Goal: Task Accomplishment & Management: Manage account settings

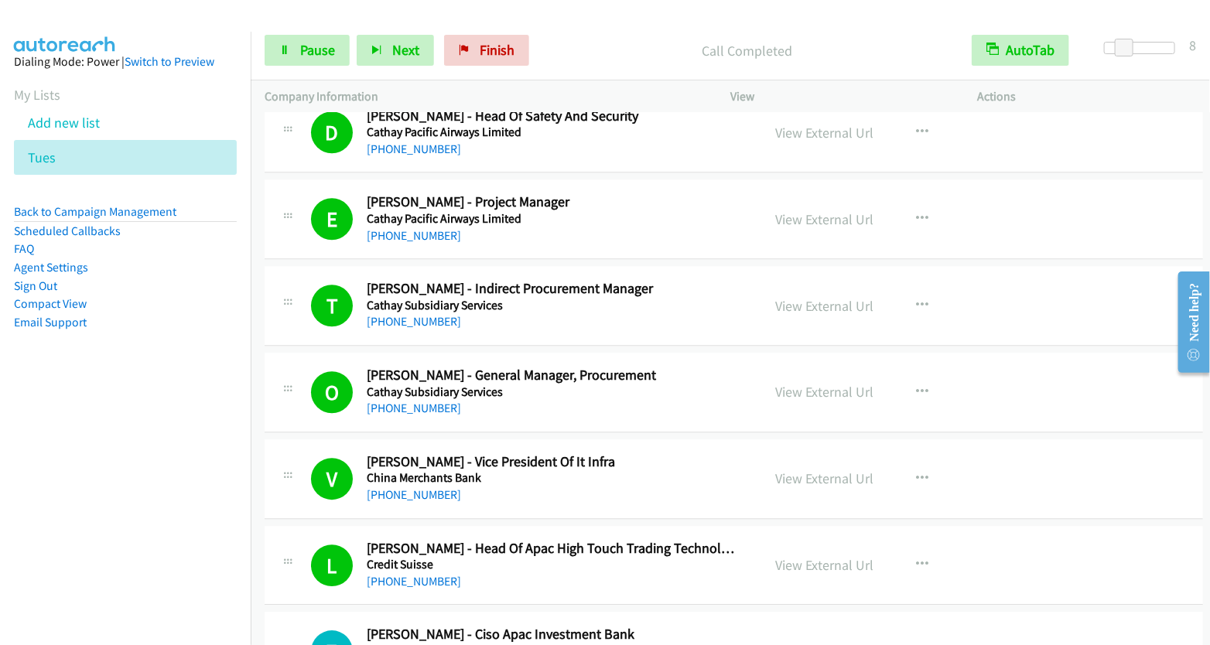
scroll to position [4970, 0]
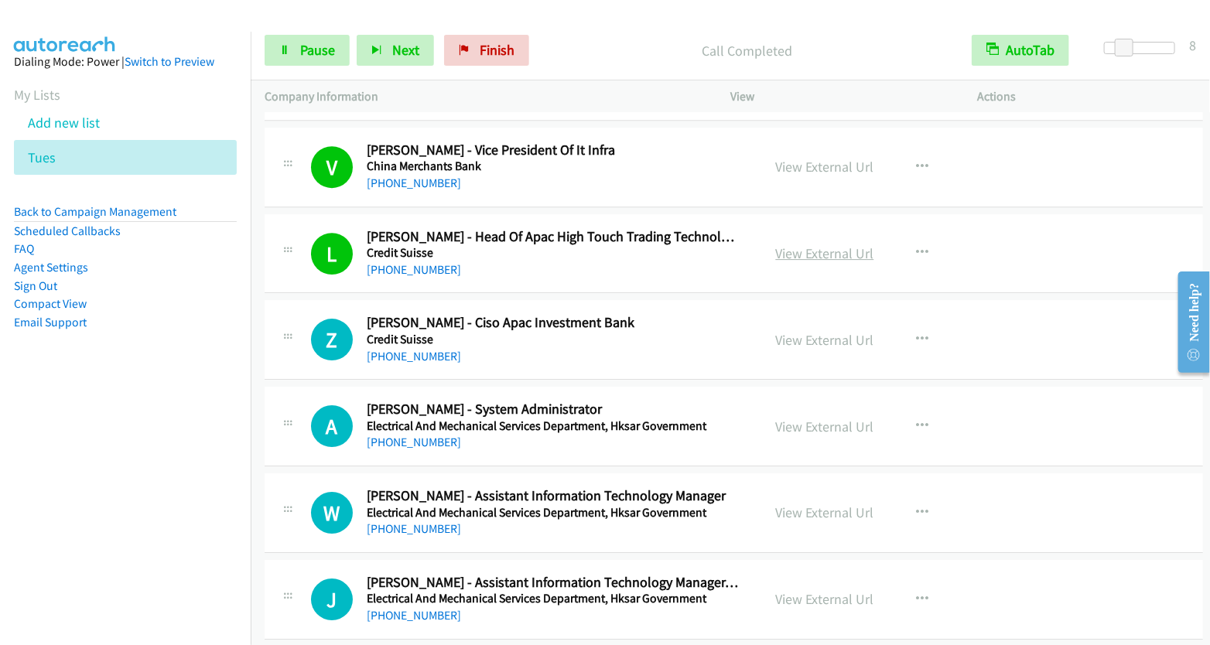
click at [819, 245] on link "View External Url" at bounding box center [825, 254] width 98 height 18
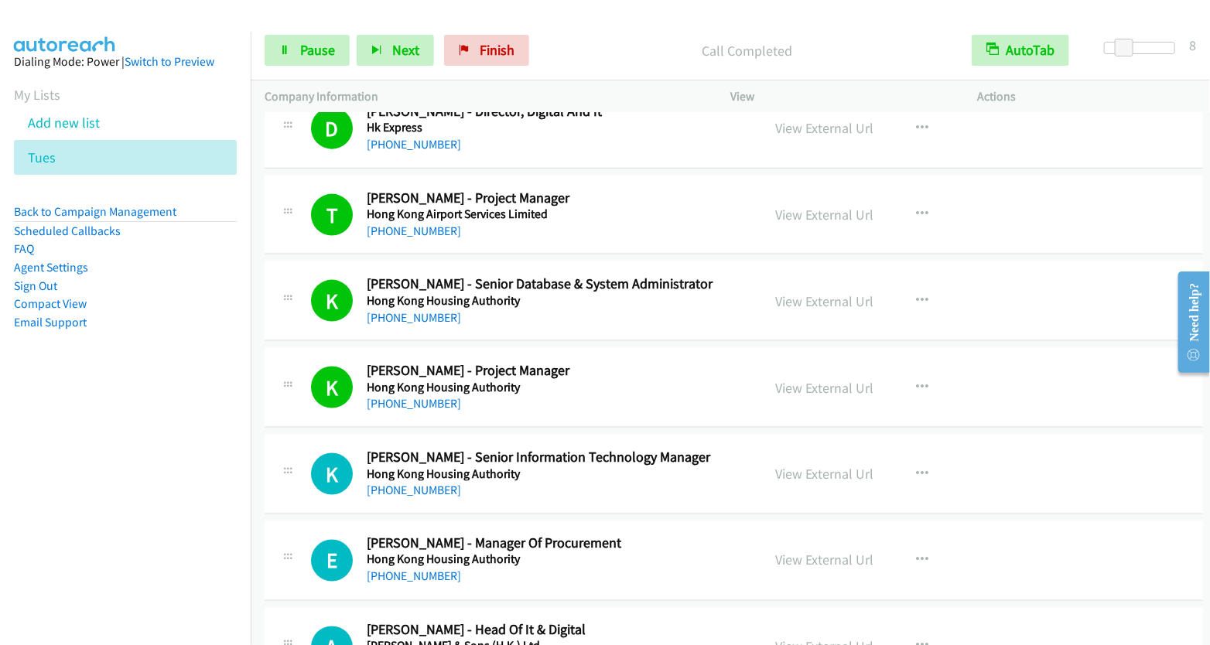
scroll to position [6400, 0]
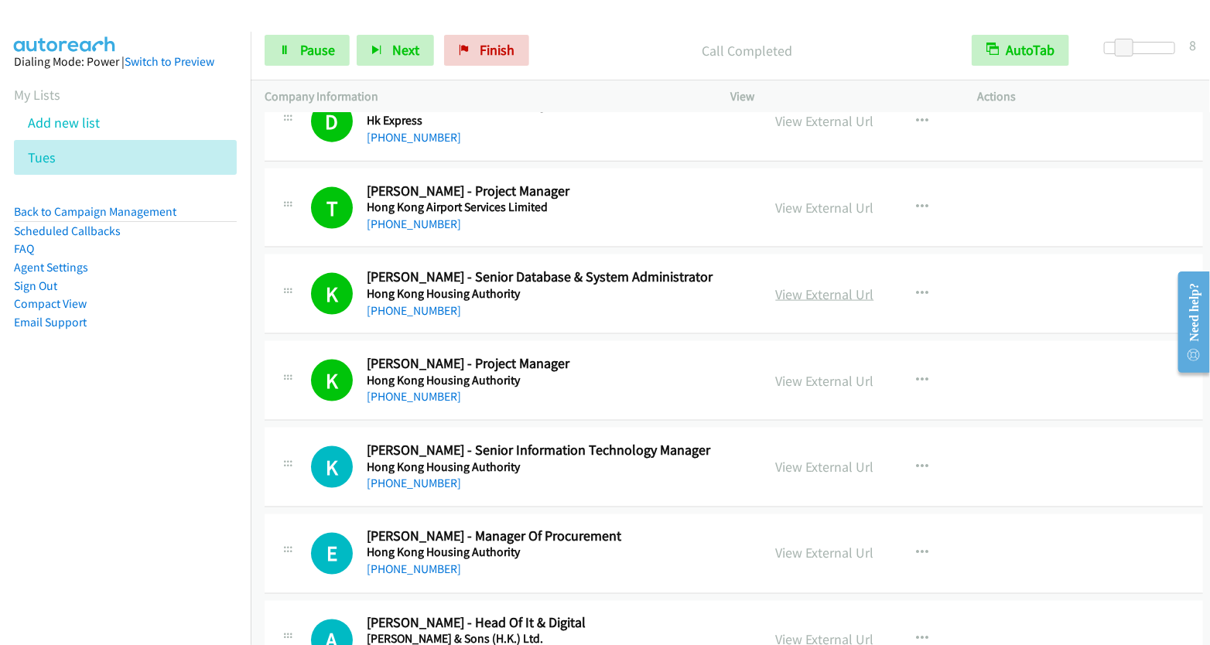
click at [839, 286] on link "View External Url" at bounding box center [825, 295] width 98 height 18
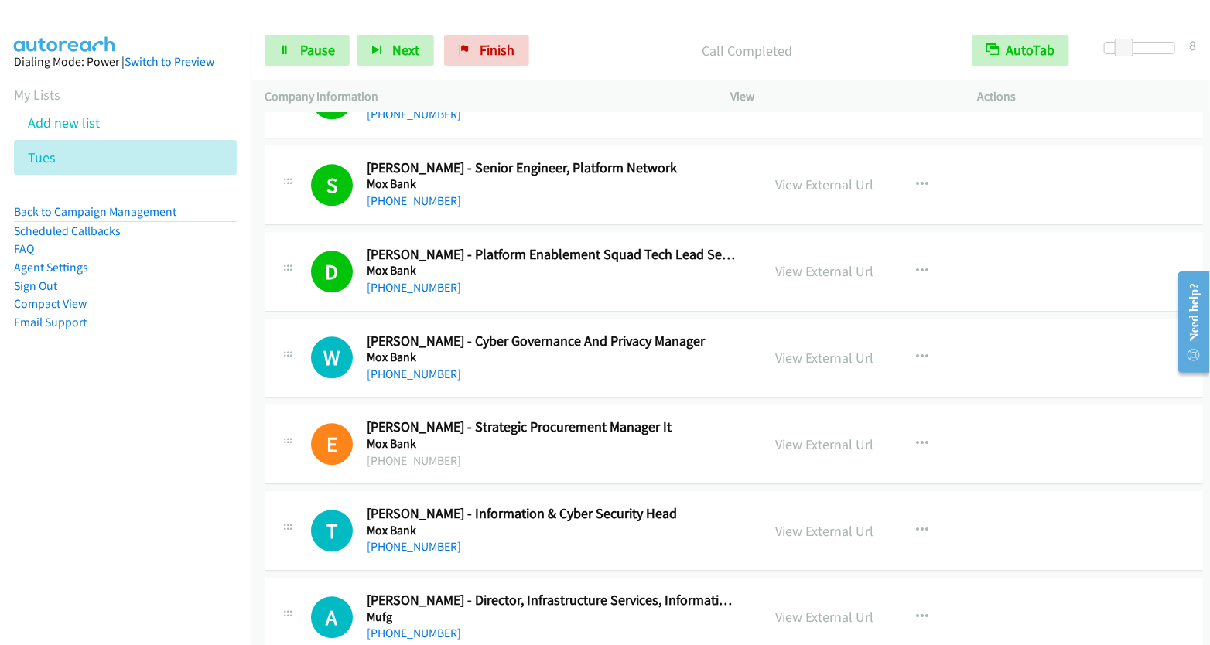
scroll to position [7190, 0]
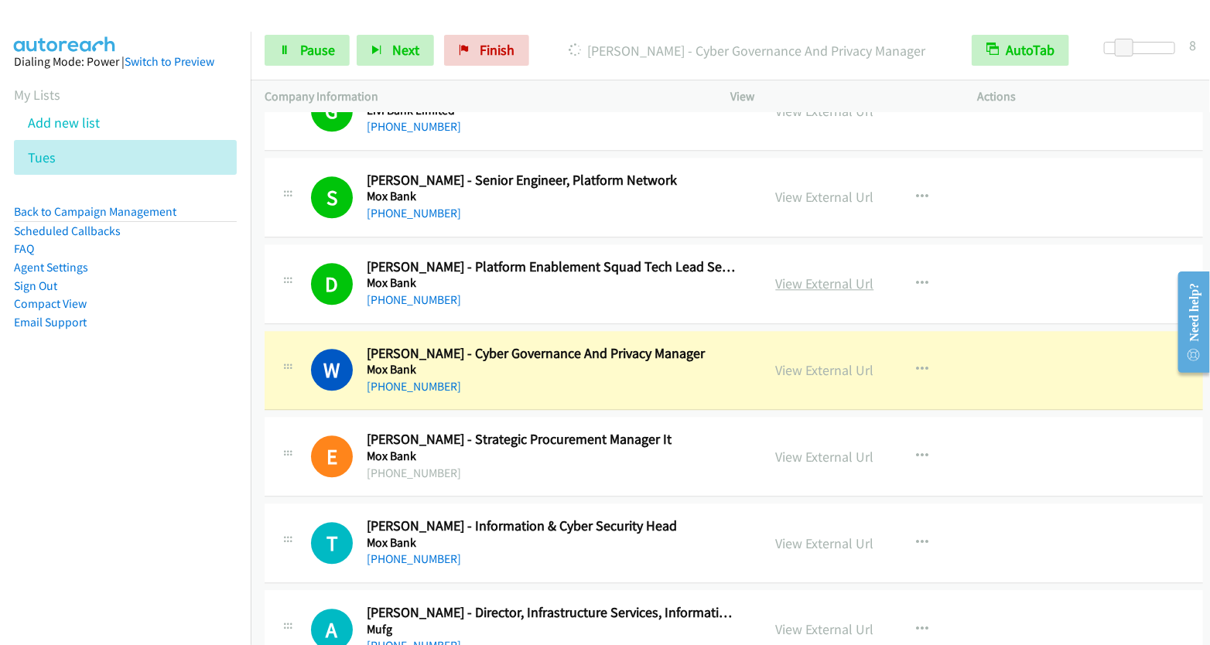
click at [823, 275] on link "View External Url" at bounding box center [825, 284] width 98 height 18
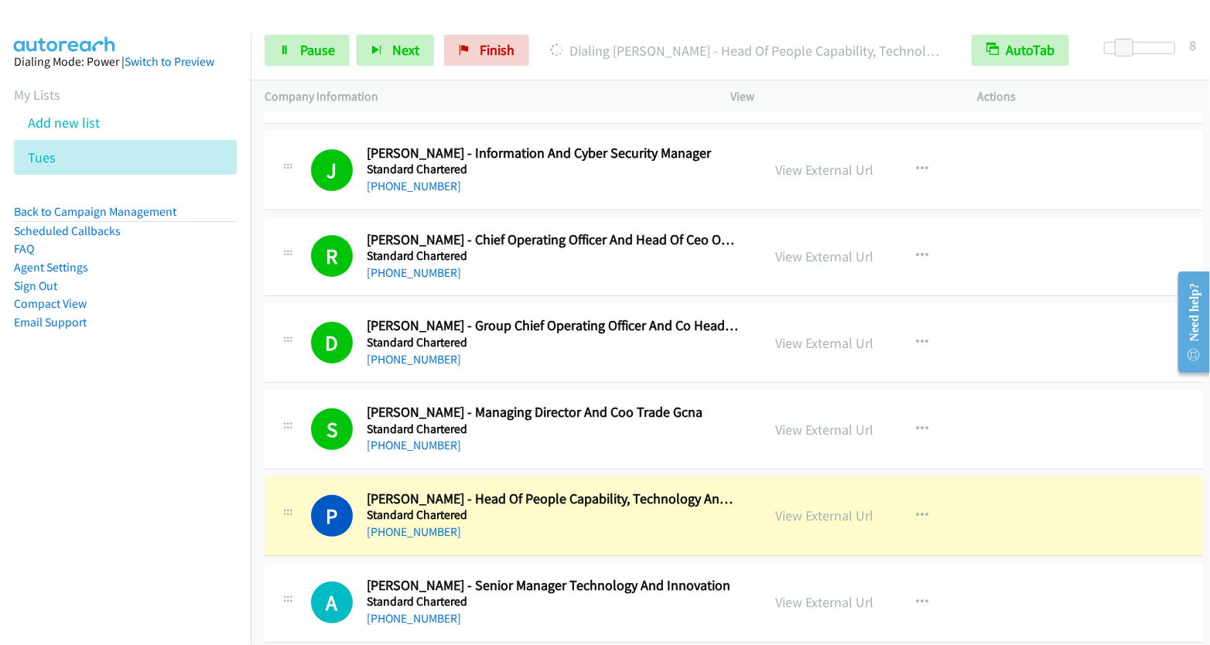
scroll to position [8381, 0]
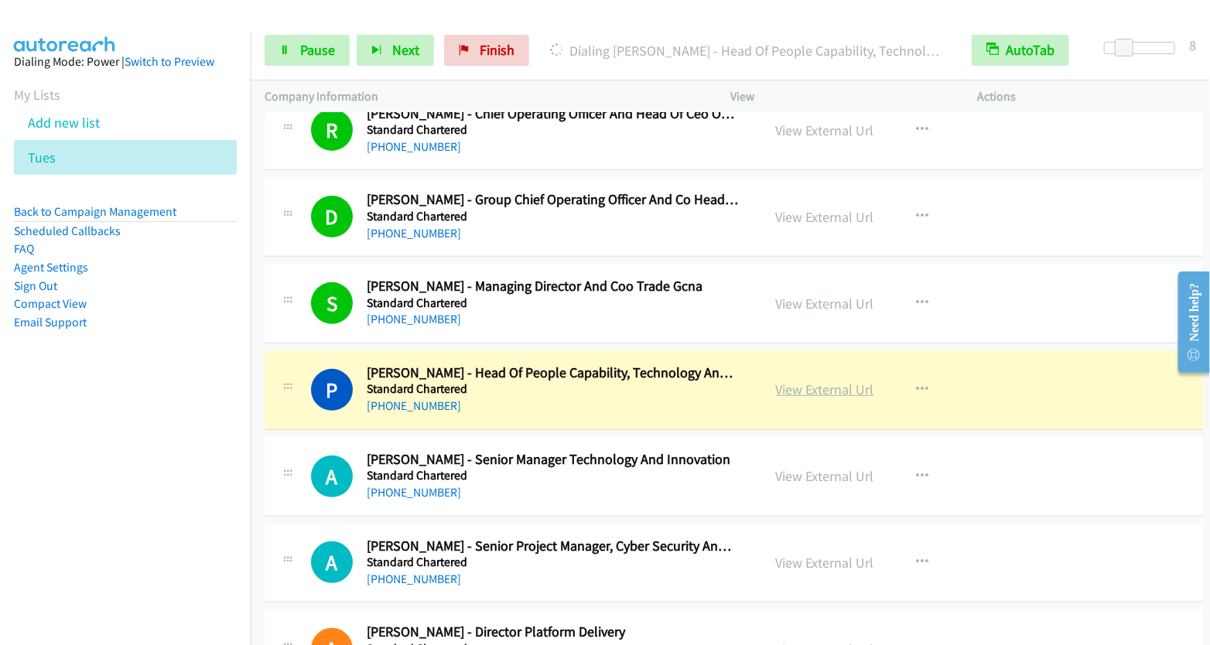
click at [792, 381] on link "View External Url" at bounding box center [825, 390] width 98 height 18
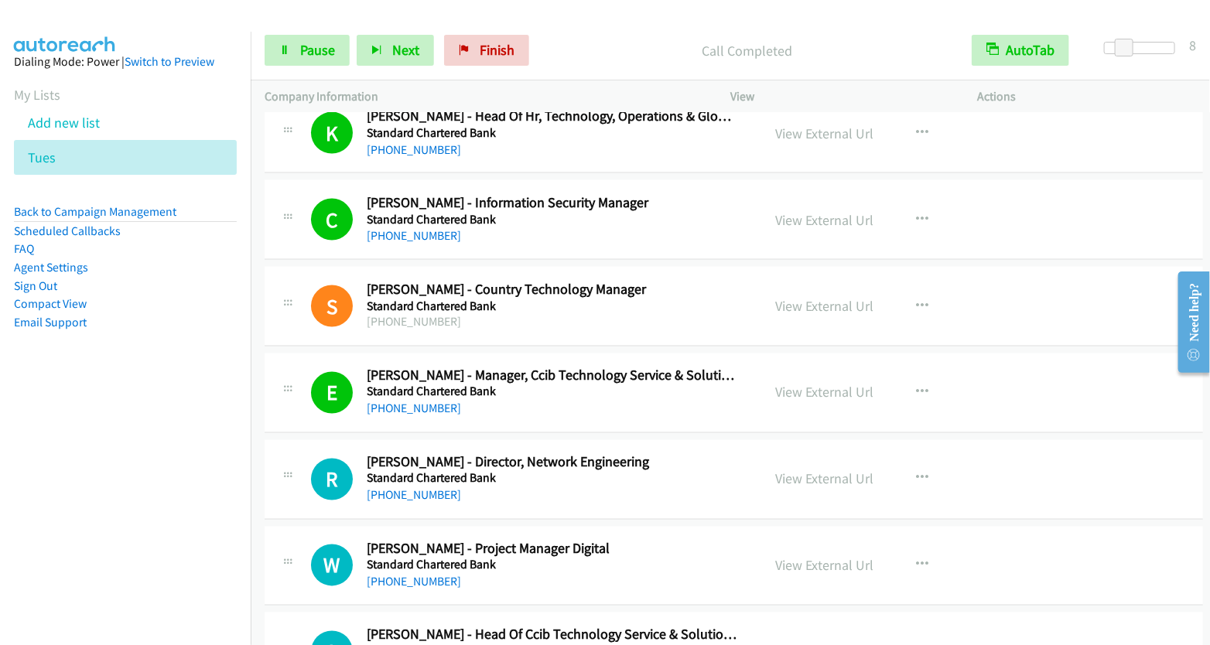
scroll to position [9474, 0]
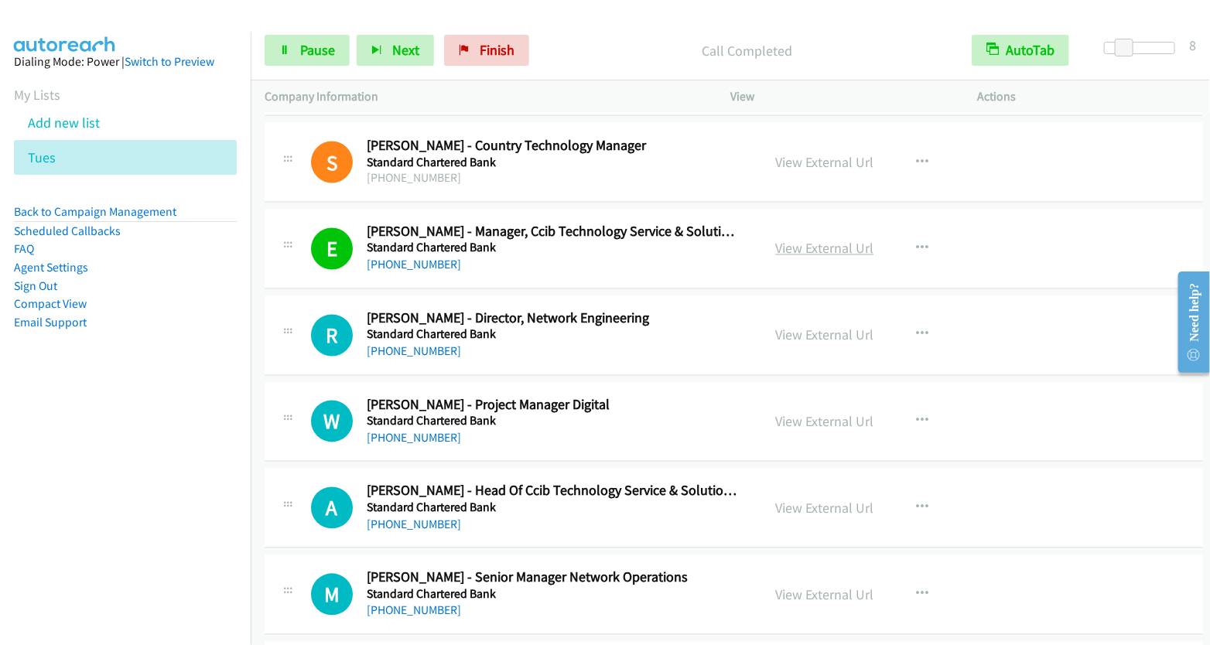
click at [819, 240] on link "View External Url" at bounding box center [825, 249] width 98 height 18
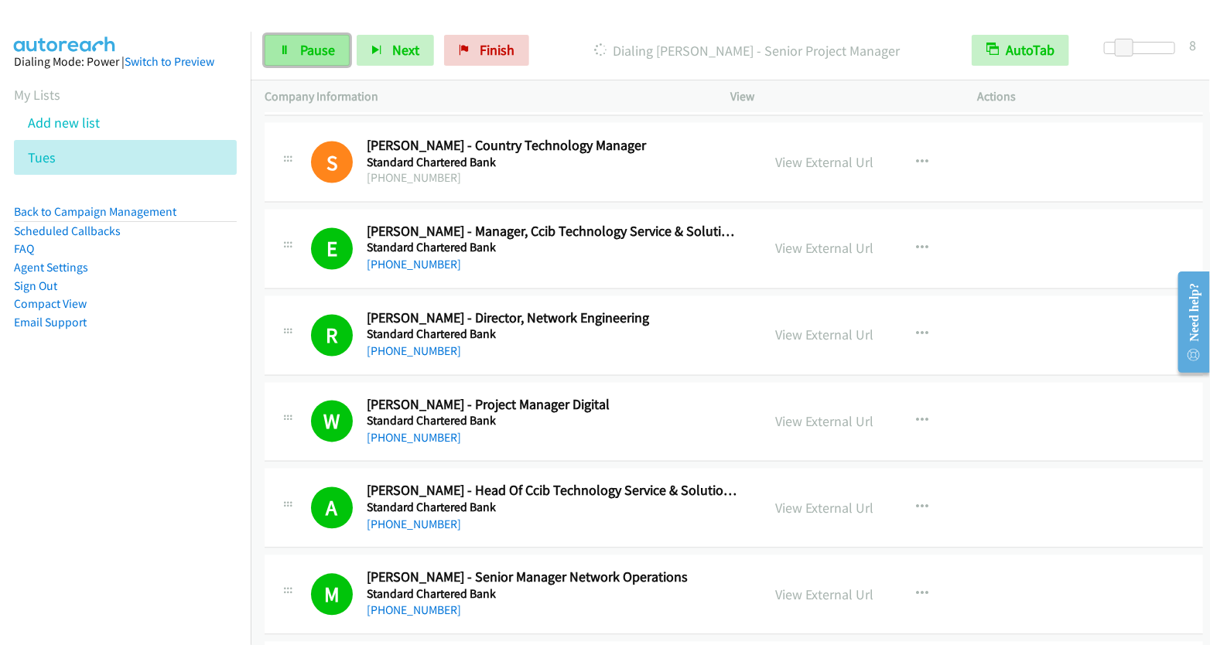
click at [303, 50] on span "Pause" at bounding box center [317, 50] width 35 height 18
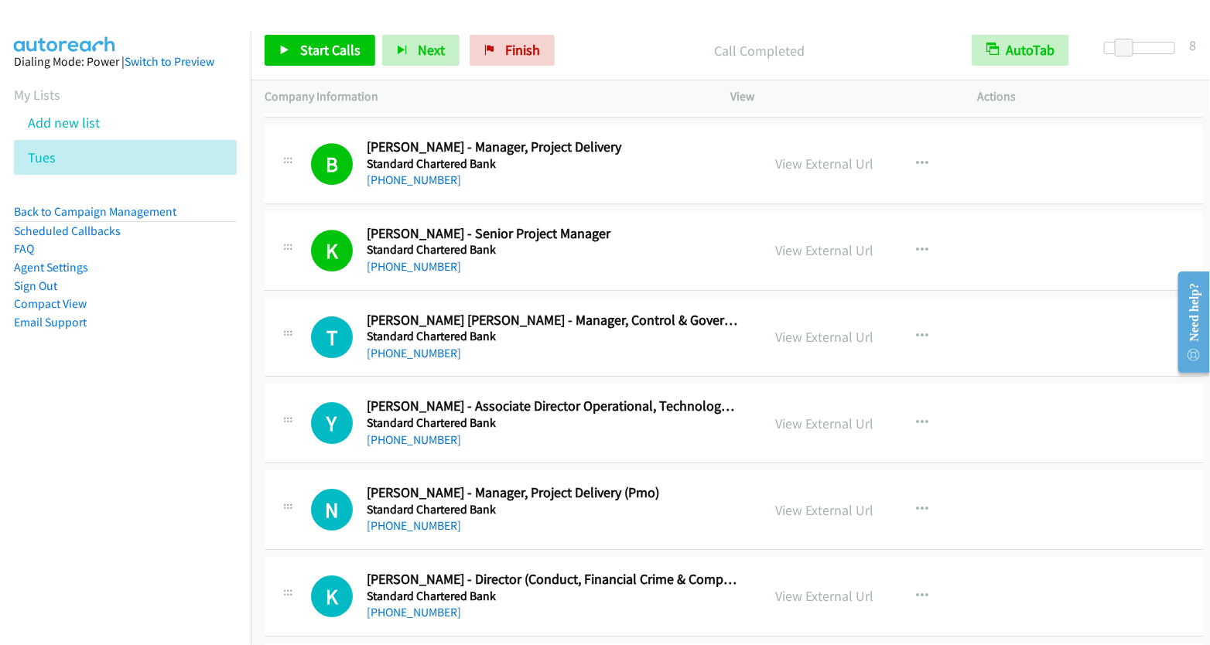
scroll to position [10426, 0]
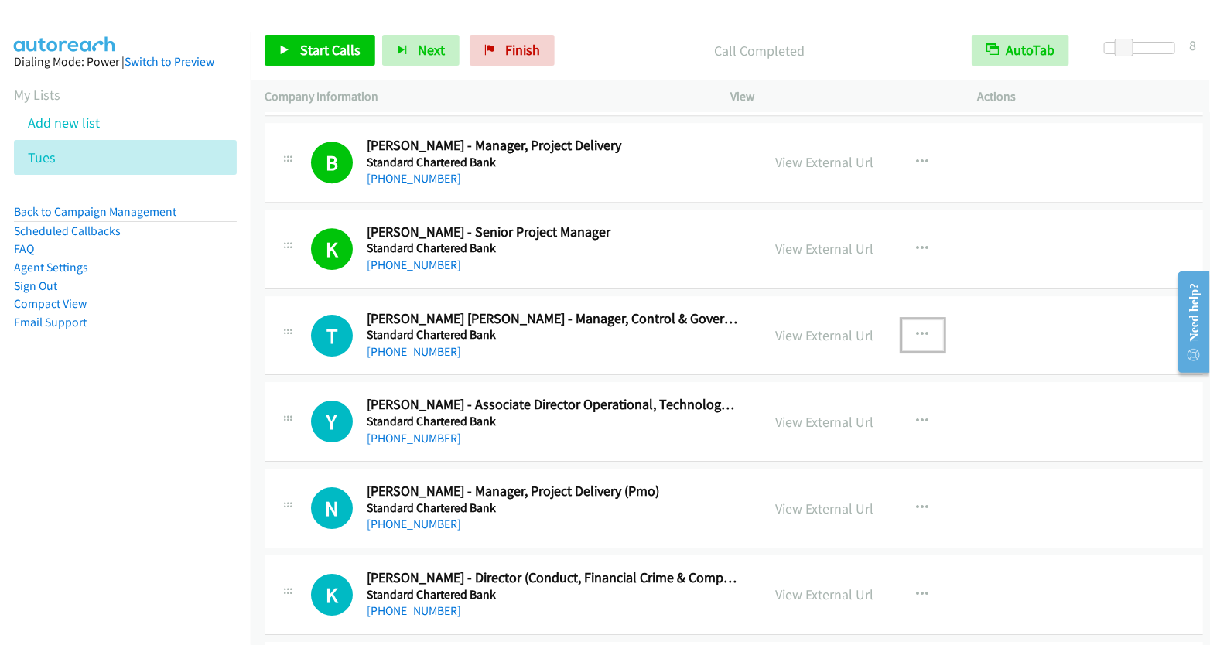
click at [917, 329] on icon "button" at bounding box center [923, 335] width 12 height 12
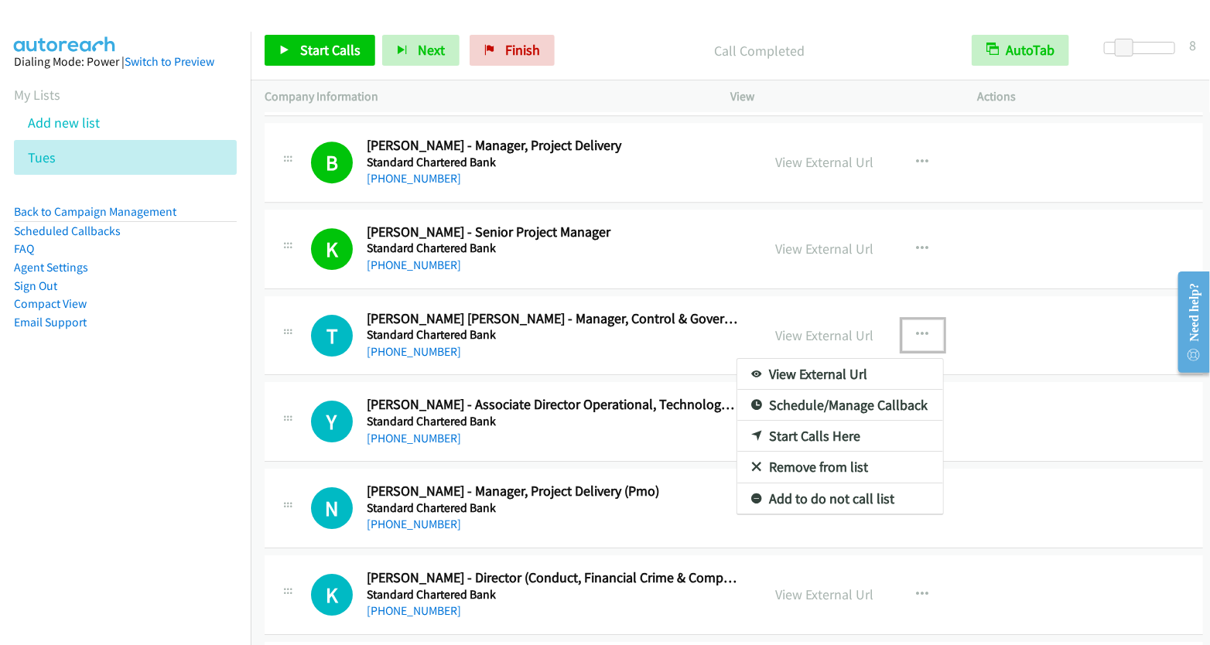
click at [798, 421] on link "Start Calls Here" at bounding box center [840, 436] width 206 height 31
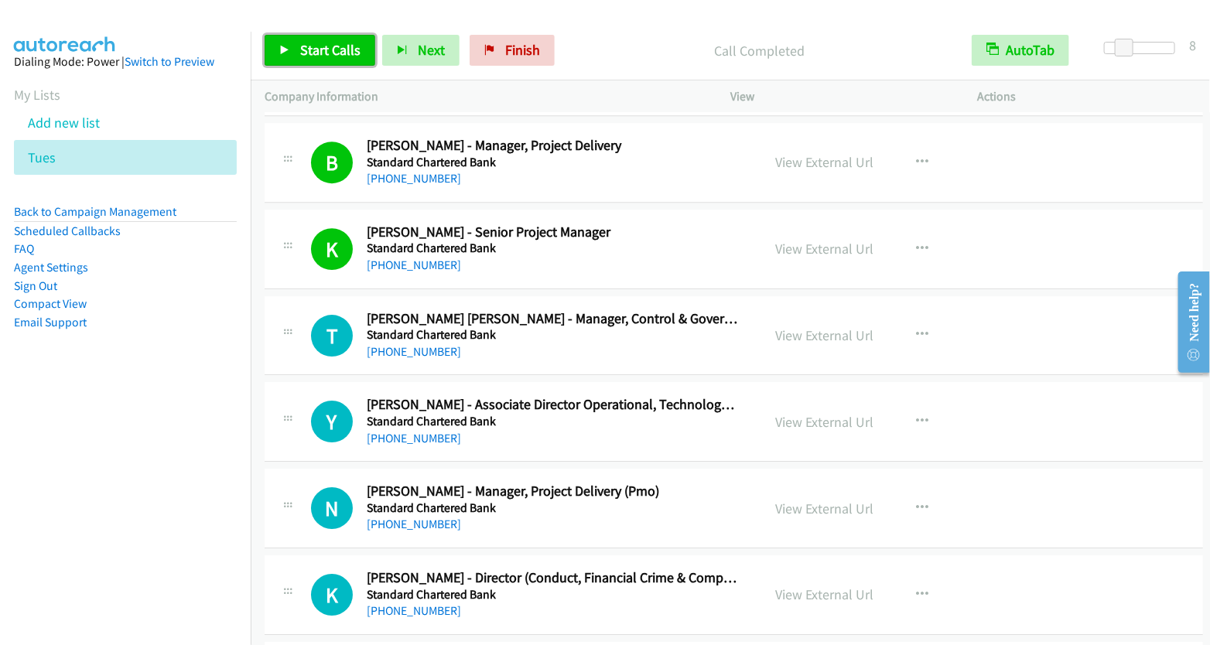
click at [318, 46] on span "Start Calls" at bounding box center [330, 50] width 60 height 18
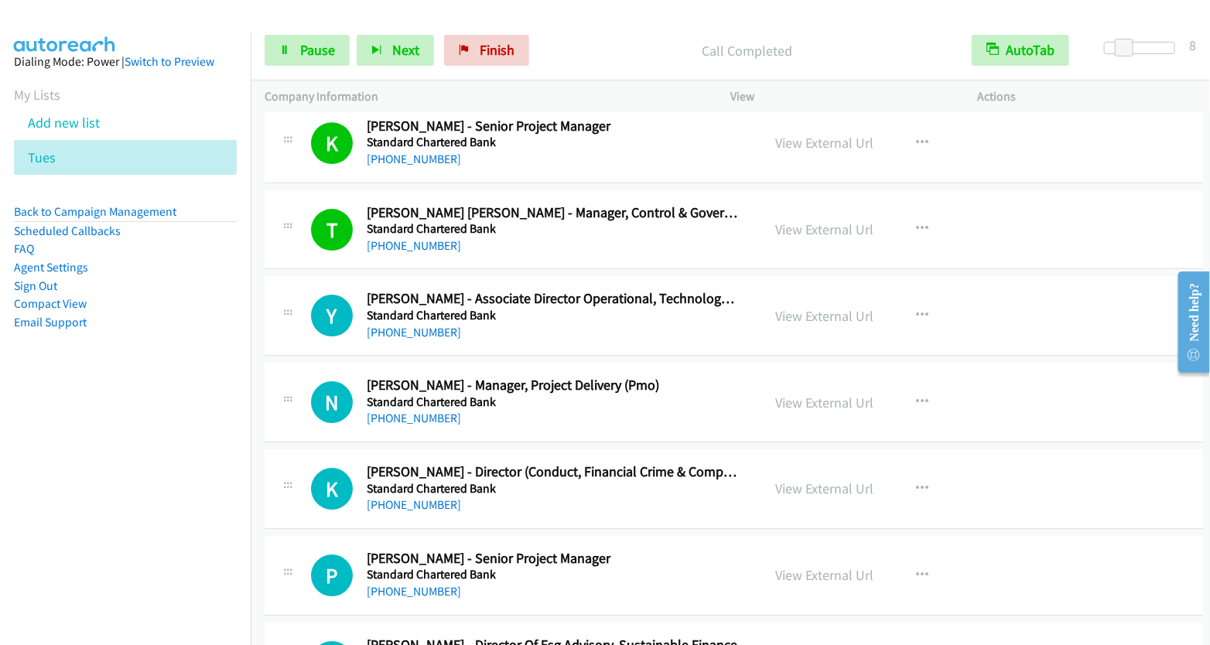
scroll to position [10551, 0]
